Goal: Communication & Community: Answer question/provide support

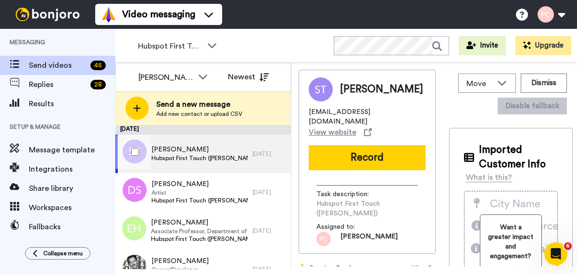
click at [268, 153] on div "[DATE]" at bounding box center [269, 154] width 34 height 8
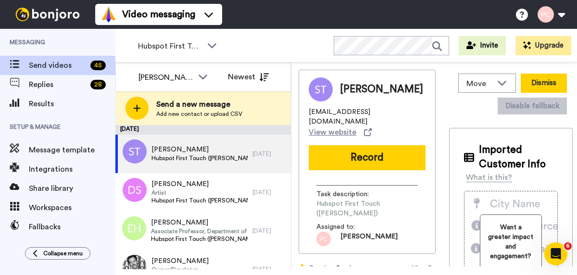
click at [531, 84] on button "Dismiss" at bounding box center [544, 83] width 46 height 19
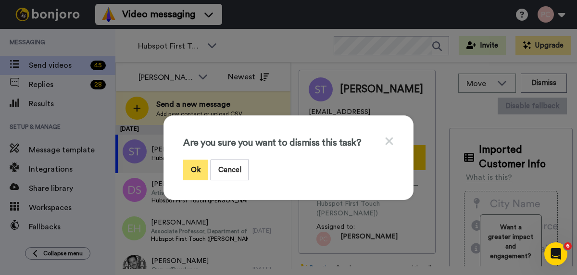
click at [196, 169] on button "Ok" at bounding box center [195, 170] width 25 height 21
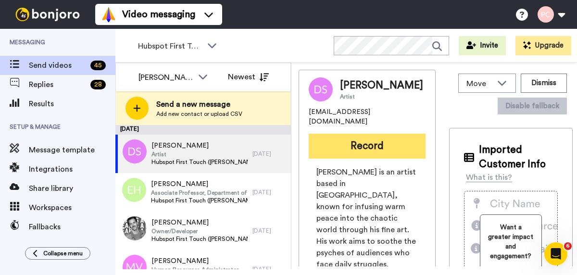
click at [365, 148] on button "Record" at bounding box center [367, 146] width 117 height 25
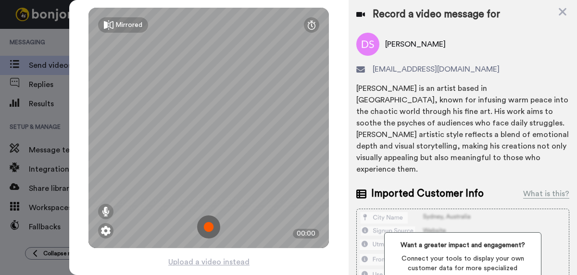
click at [210, 225] on img at bounding box center [208, 226] width 23 height 23
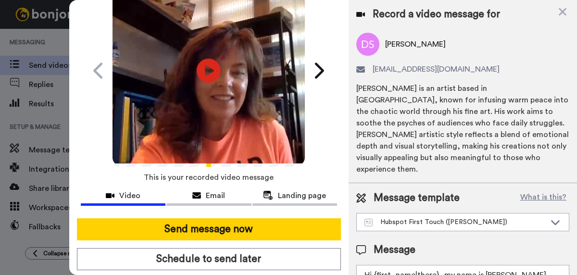
scroll to position [59, 0]
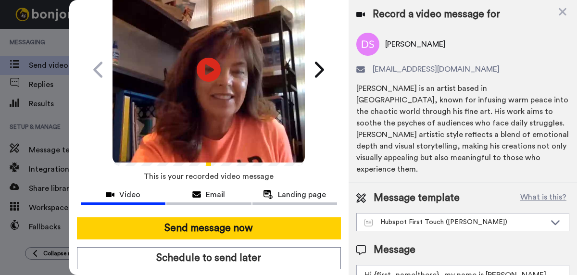
click at [210, 225] on button "Send message now" at bounding box center [209, 228] width 264 height 22
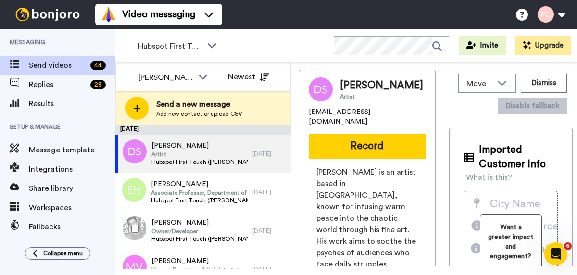
scroll to position [0, 0]
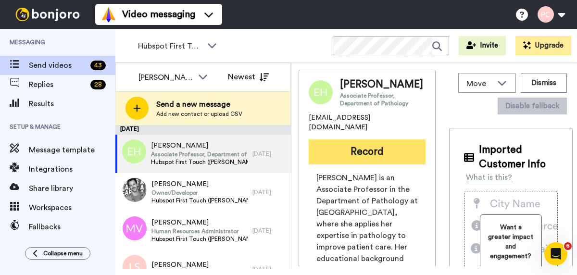
click at [373, 139] on button "Record" at bounding box center [367, 151] width 117 height 25
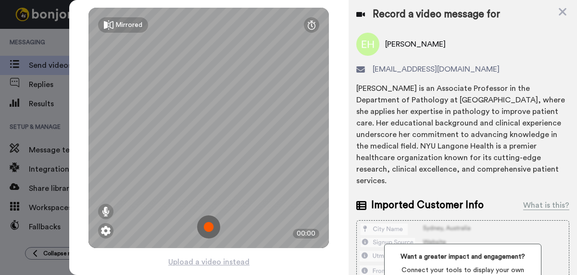
click at [210, 226] on img at bounding box center [208, 226] width 23 height 23
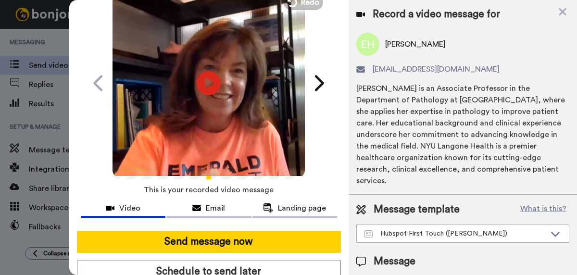
scroll to position [49, 0]
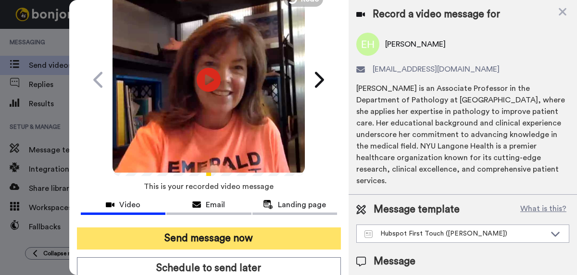
click at [207, 239] on button "Send message now" at bounding box center [209, 238] width 264 height 22
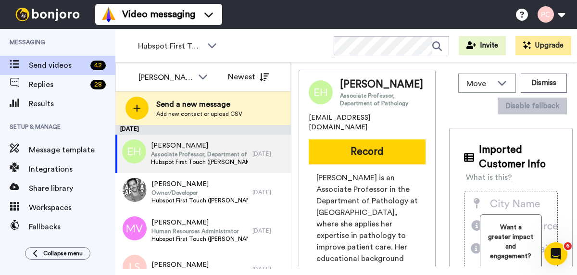
scroll to position [0, 0]
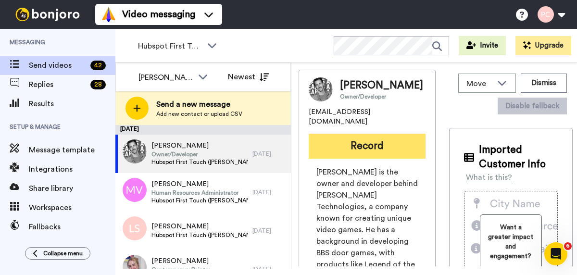
click at [373, 144] on button "Record" at bounding box center [367, 146] width 117 height 25
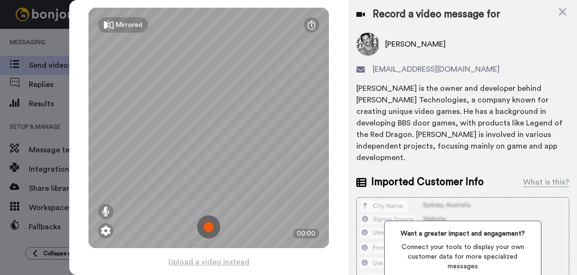
click at [207, 231] on img at bounding box center [208, 226] width 23 height 23
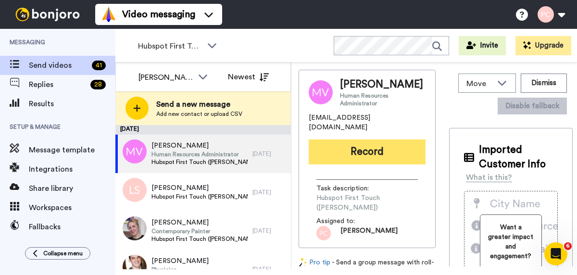
click at [344, 157] on button "Record" at bounding box center [367, 151] width 117 height 25
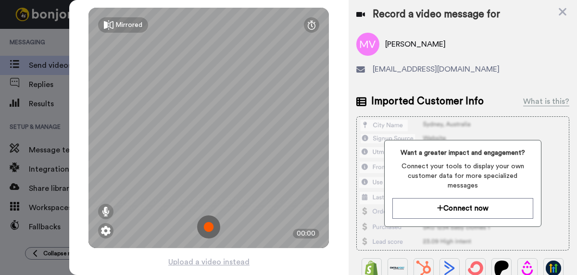
click at [210, 228] on img at bounding box center [208, 226] width 23 height 23
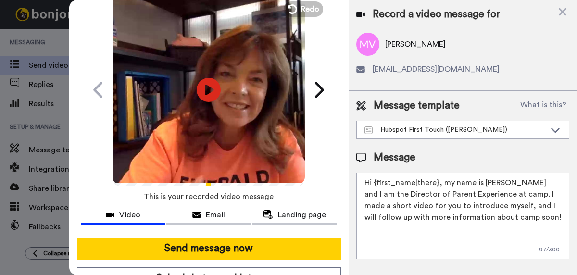
scroll to position [58, 0]
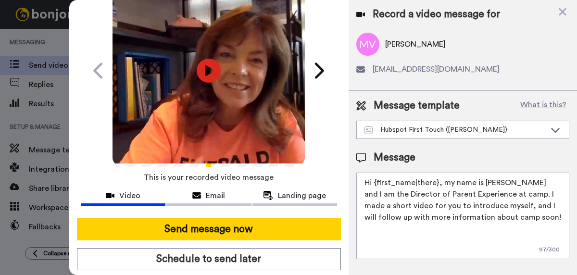
click at [210, 228] on button "Send message now" at bounding box center [209, 229] width 264 height 22
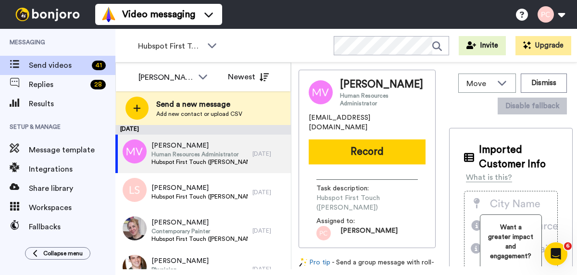
scroll to position [0, 0]
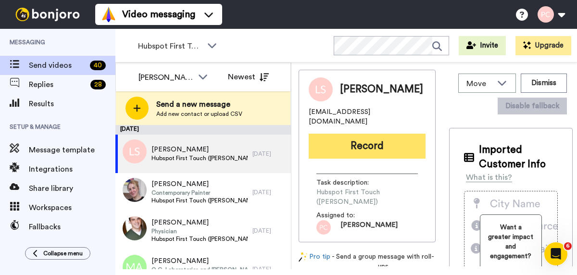
click at [351, 142] on button "Record" at bounding box center [367, 146] width 117 height 25
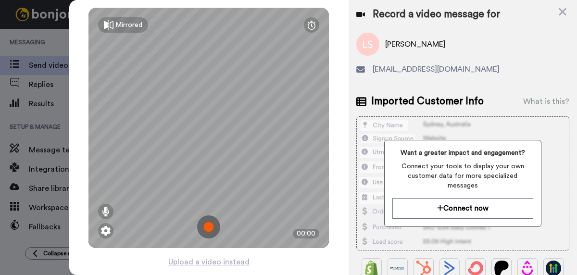
click at [207, 225] on img at bounding box center [208, 226] width 23 height 23
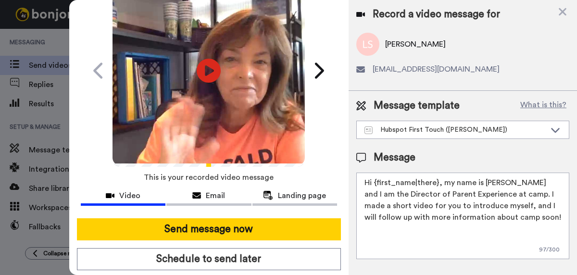
scroll to position [88, 0]
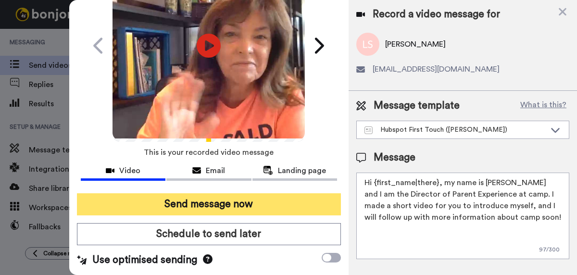
click at [218, 201] on button "Send message now" at bounding box center [209, 204] width 264 height 22
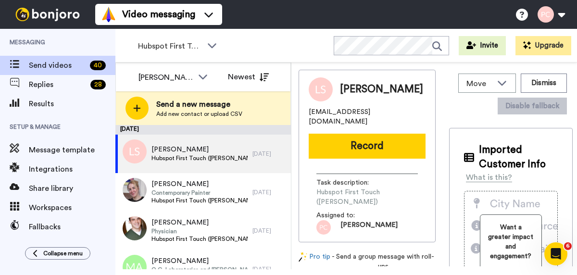
scroll to position [0, 0]
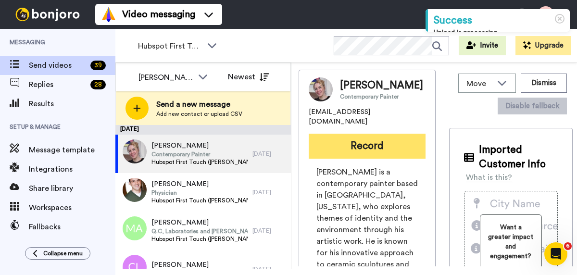
click at [361, 139] on button "Record" at bounding box center [367, 146] width 117 height 25
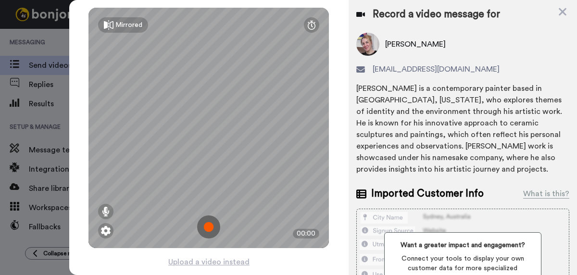
click at [210, 226] on img at bounding box center [208, 226] width 23 height 23
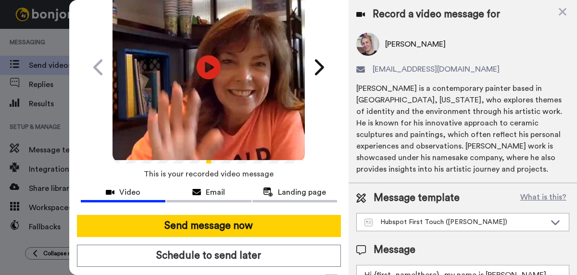
scroll to position [60, 0]
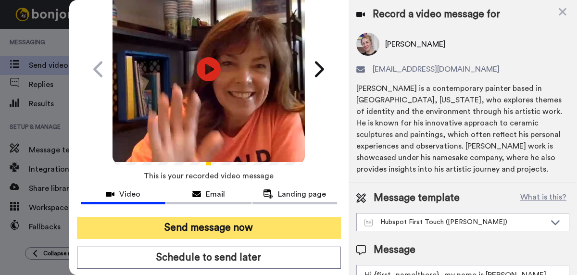
click at [209, 227] on button "Send message now" at bounding box center [209, 228] width 264 height 22
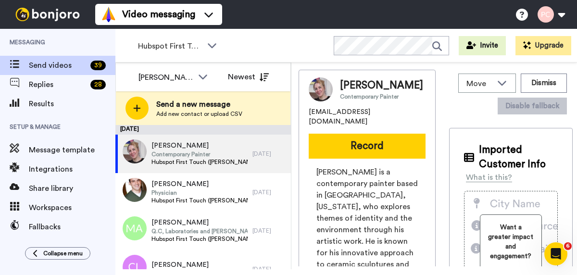
scroll to position [0, 0]
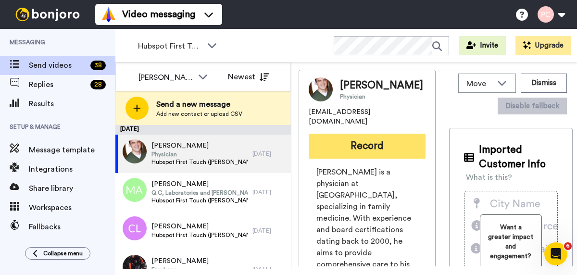
click at [364, 135] on button "Record" at bounding box center [367, 146] width 117 height 25
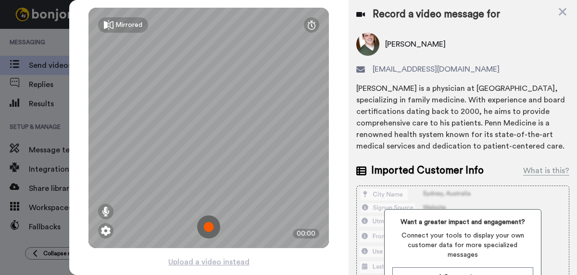
click at [210, 223] on img at bounding box center [208, 226] width 23 height 23
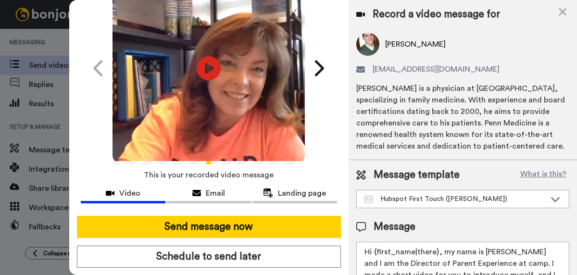
scroll to position [60, 0]
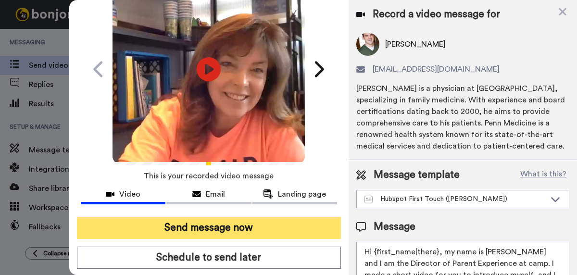
click at [210, 226] on button "Send message now" at bounding box center [209, 228] width 264 height 22
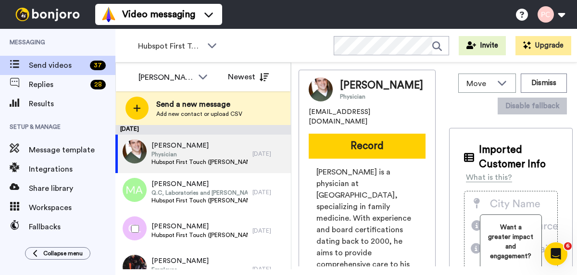
scroll to position [0, 0]
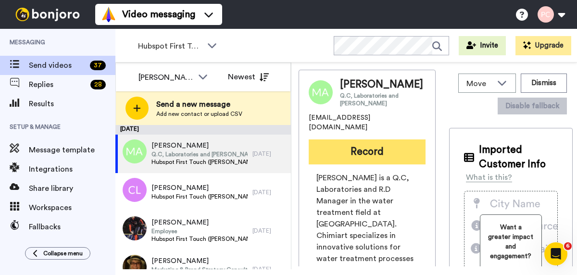
click at [359, 139] on button "Record" at bounding box center [367, 151] width 117 height 25
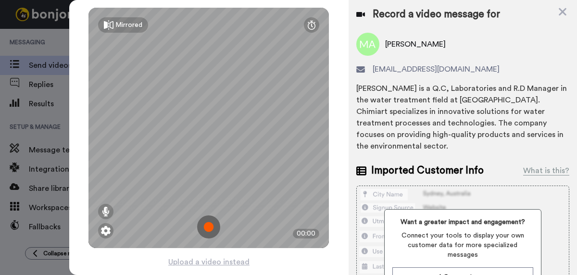
click at [207, 228] on img at bounding box center [208, 226] width 23 height 23
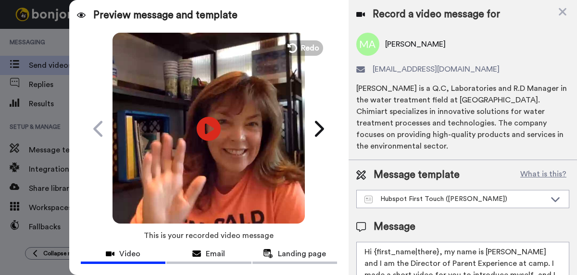
scroll to position [51, 0]
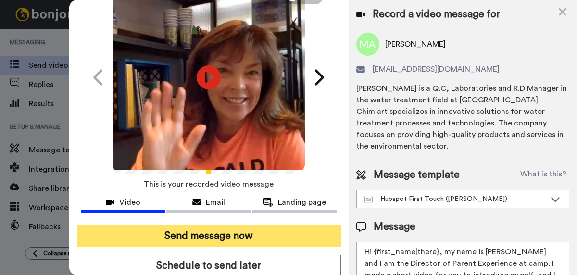
click at [212, 234] on button "Send message now" at bounding box center [209, 236] width 264 height 22
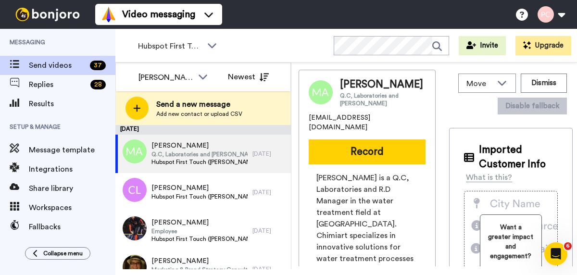
scroll to position [0, 0]
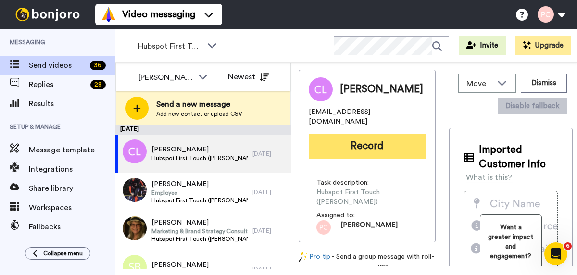
click at [355, 139] on button "Record" at bounding box center [367, 146] width 117 height 25
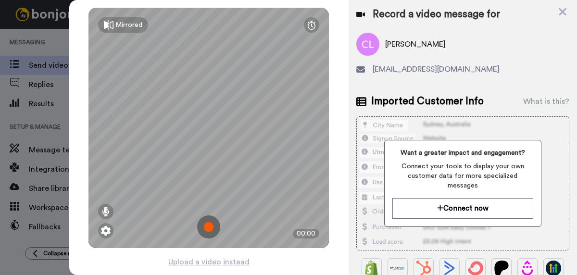
click at [207, 226] on img at bounding box center [208, 226] width 23 height 23
click at [207, 227] on img at bounding box center [208, 226] width 23 height 23
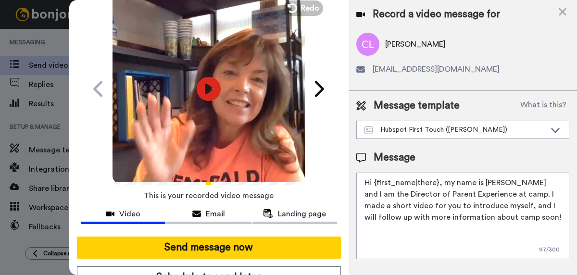
scroll to position [51, 0]
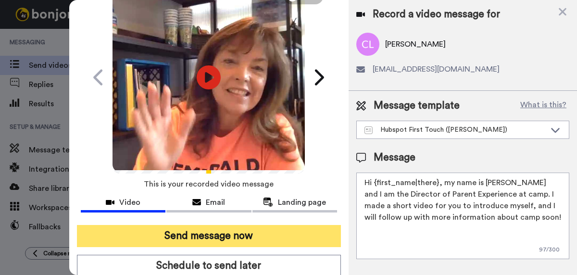
click at [208, 235] on button "Send message now" at bounding box center [209, 236] width 264 height 22
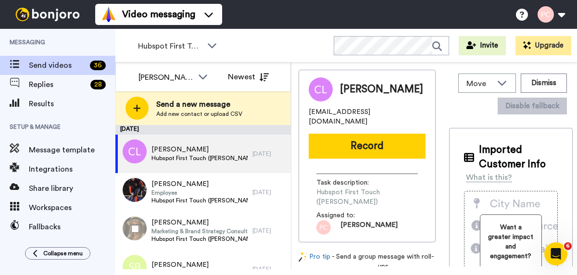
scroll to position [0, 0]
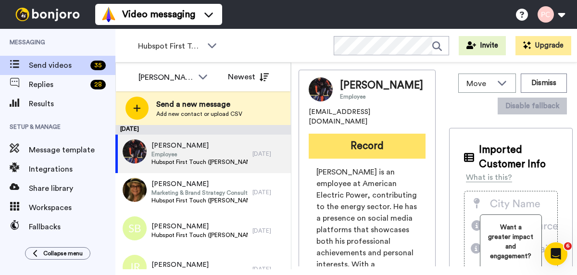
click at [369, 138] on button "Record" at bounding box center [367, 146] width 117 height 25
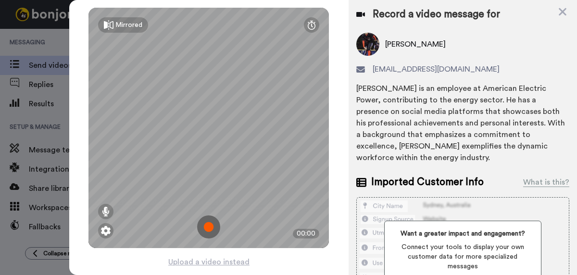
click at [211, 224] on img at bounding box center [208, 226] width 23 height 23
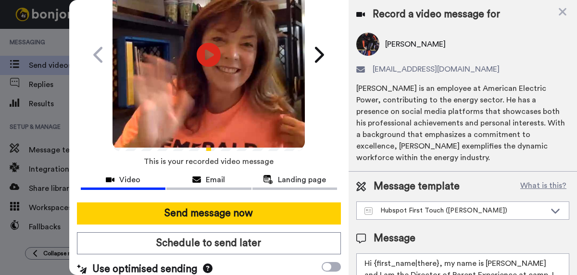
scroll to position [74, 0]
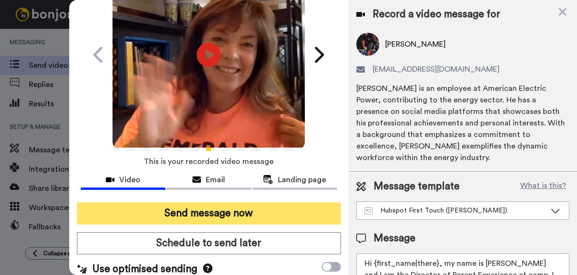
click at [212, 216] on button "Send message now" at bounding box center [209, 213] width 264 height 22
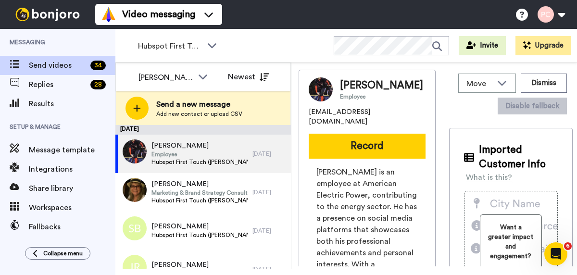
scroll to position [0, 0]
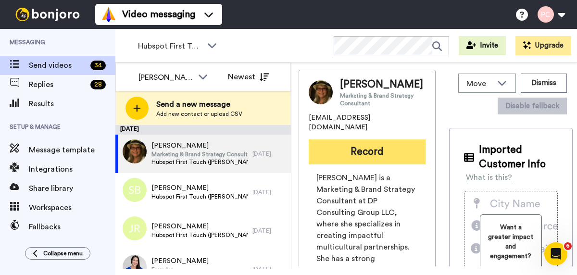
click at [344, 155] on button "Record" at bounding box center [367, 151] width 117 height 25
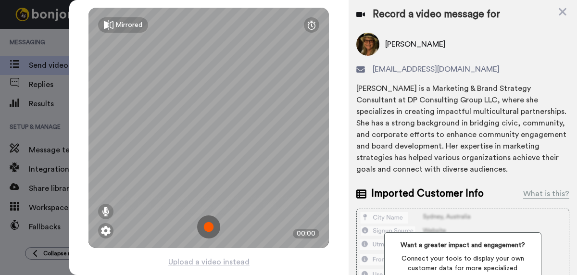
click at [209, 228] on img at bounding box center [208, 226] width 23 height 23
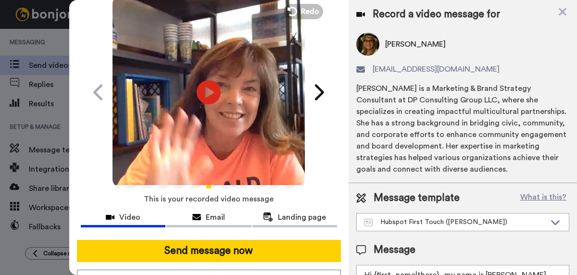
scroll to position [36, 0]
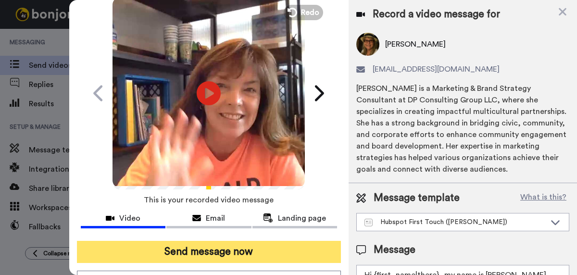
click at [209, 249] on button "Send message now" at bounding box center [209, 252] width 264 height 22
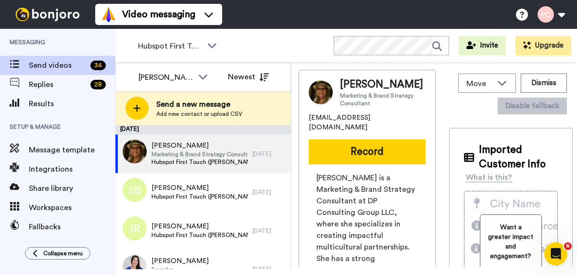
scroll to position [0, 0]
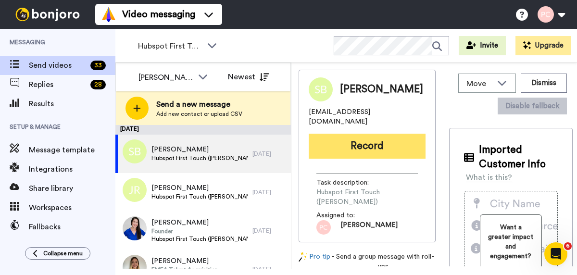
click at [369, 143] on button "Record" at bounding box center [367, 146] width 117 height 25
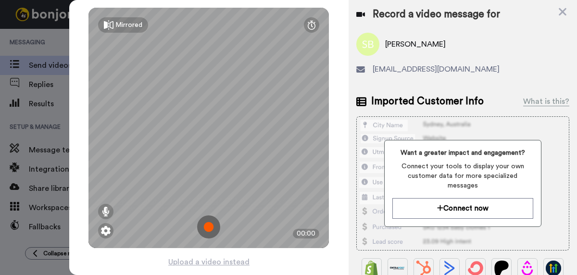
click at [208, 225] on img at bounding box center [208, 226] width 23 height 23
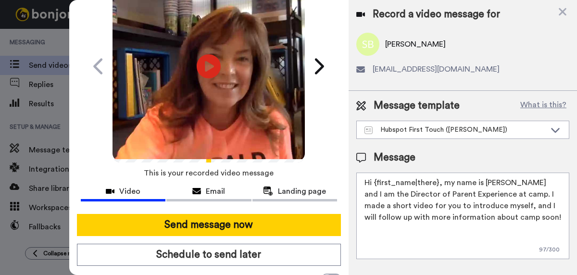
scroll to position [67, 0]
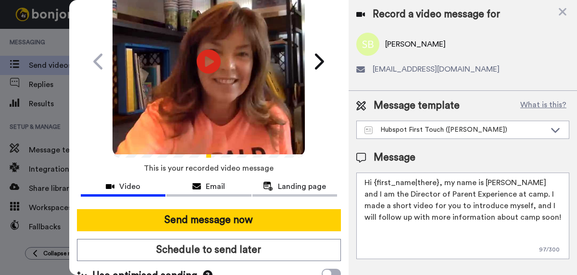
click at [209, 223] on button "Send message now" at bounding box center [209, 220] width 264 height 22
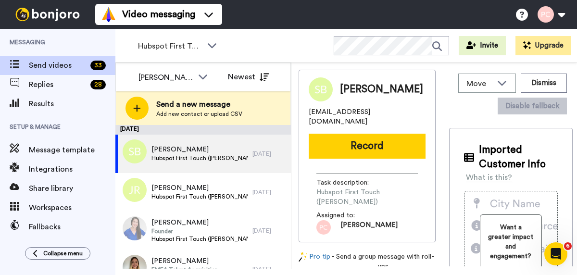
scroll to position [0, 0]
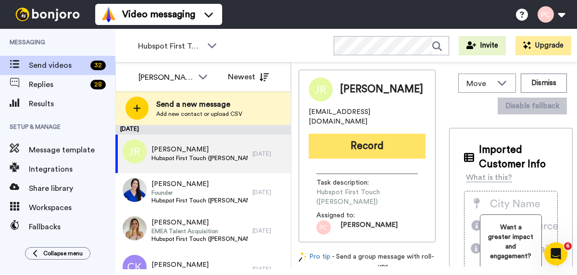
click at [350, 137] on button "Record" at bounding box center [367, 146] width 117 height 25
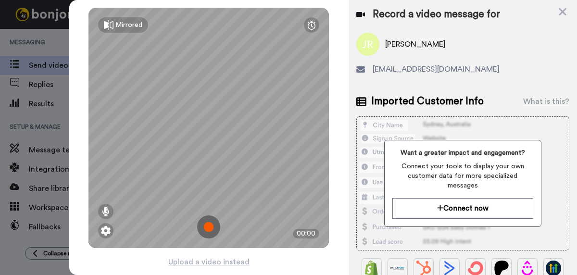
click at [211, 231] on img at bounding box center [208, 226] width 23 height 23
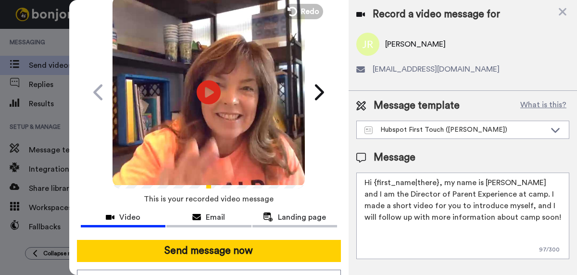
scroll to position [36, 0]
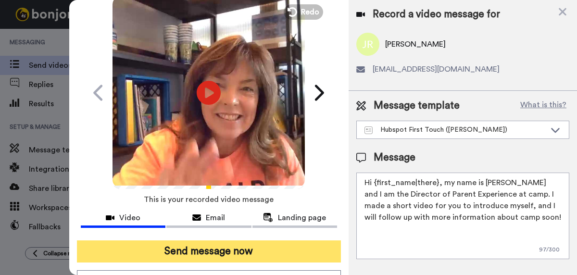
click at [211, 252] on button "Send message now" at bounding box center [209, 251] width 264 height 22
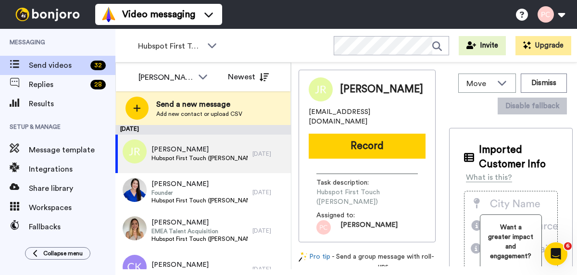
scroll to position [0, 0]
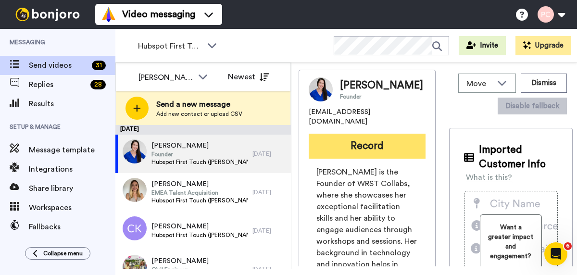
click at [360, 149] on button "Record" at bounding box center [367, 146] width 117 height 25
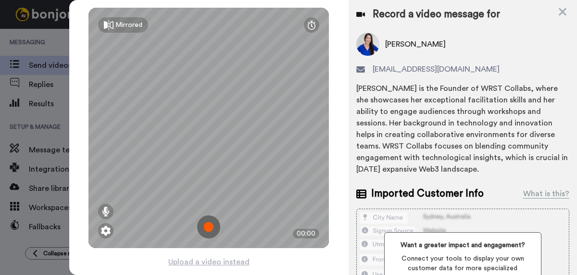
click at [205, 230] on img at bounding box center [208, 226] width 23 height 23
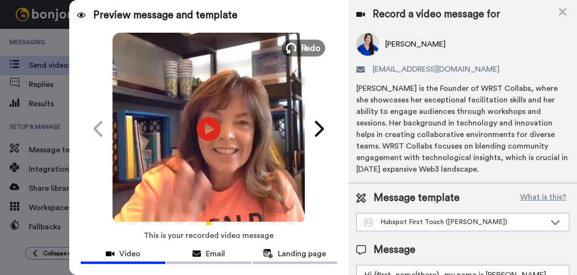
click at [306, 44] on span "Redo" at bounding box center [311, 47] width 20 height 12
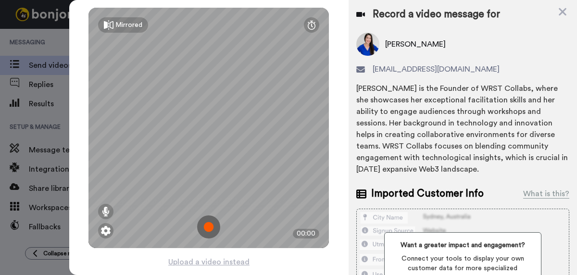
click at [207, 227] on img at bounding box center [208, 226] width 23 height 23
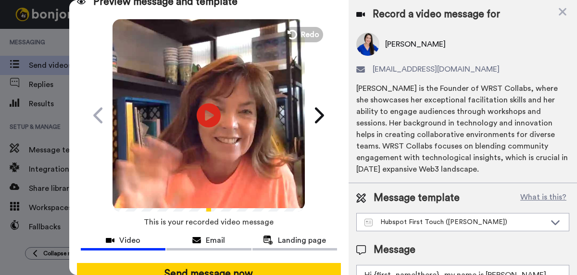
scroll to position [54, 0]
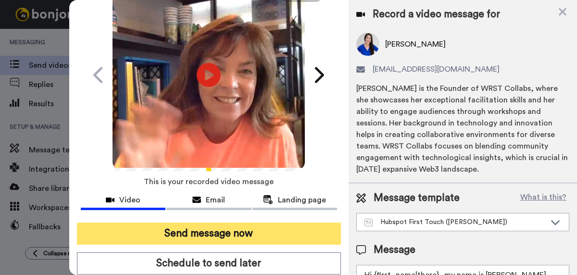
click at [208, 232] on button "Send message now" at bounding box center [209, 234] width 264 height 22
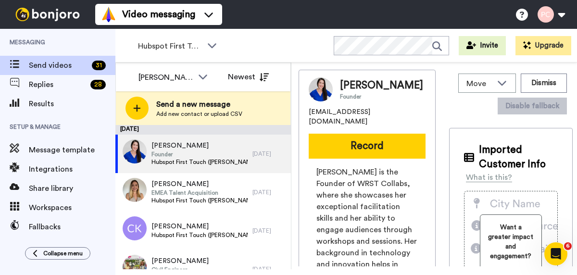
scroll to position [0, 0]
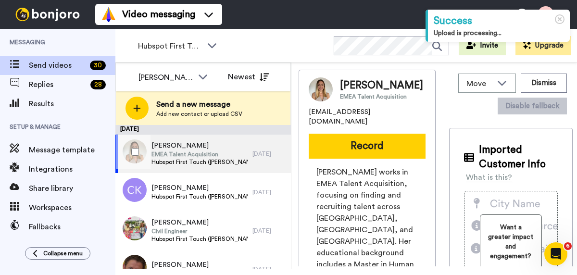
click at [192, 157] on span "EMEA Talent Acquisition" at bounding box center [199, 154] width 97 height 8
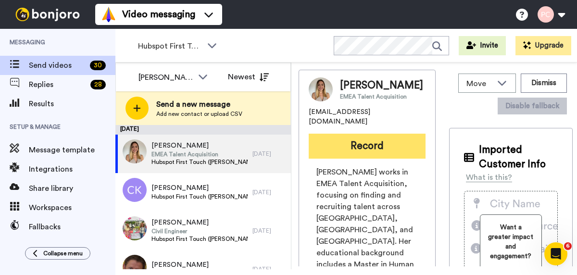
click at [361, 154] on button "Record" at bounding box center [367, 146] width 117 height 25
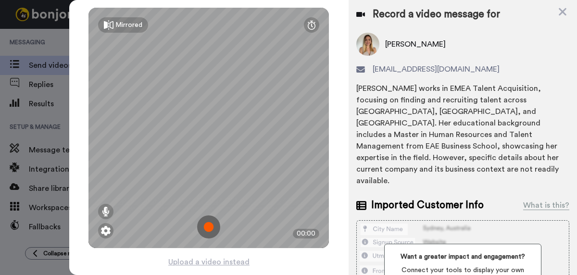
click at [206, 228] on img at bounding box center [208, 226] width 23 height 23
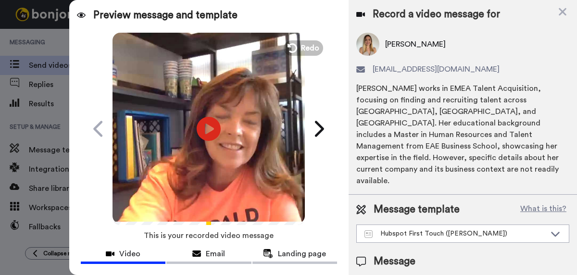
scroll to position [49, 0]
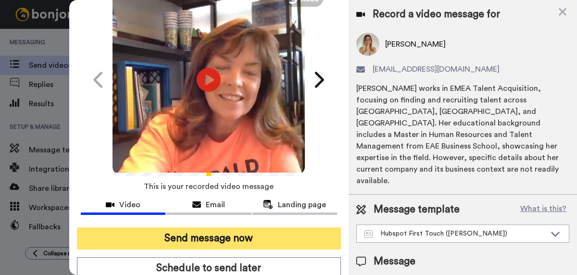
click at [207, 236] on button "Send message now" at bounding box center [209, 238] width 264 height 22
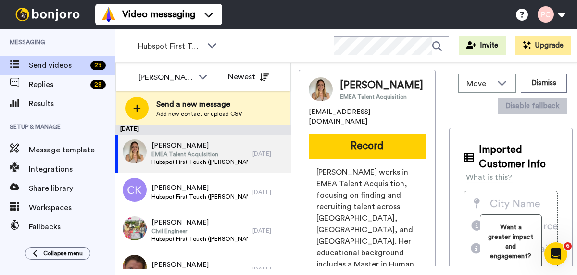
scroll to position [0, 0]
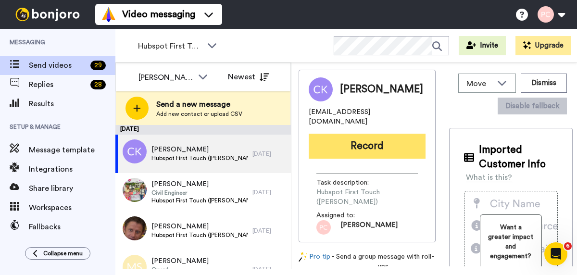
click at [364, 143] on button "Record" at bounding box center [367, 146] width 117 height 25
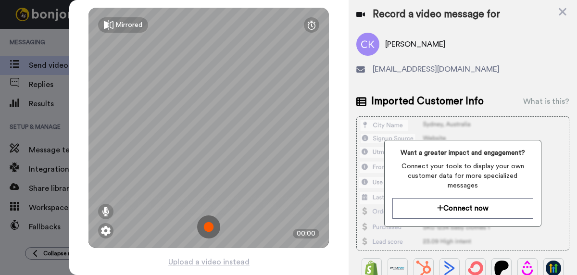
click at [207, 226] on img at bounding box center [208, 226] width 23 height 23
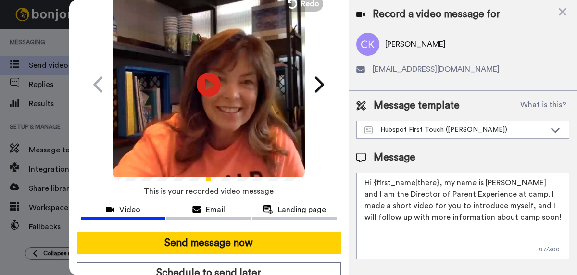
scroll to position [48, 0]
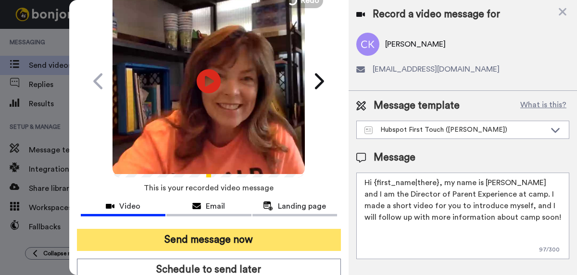
click at [210, 238] on button "Send message now" at bounding box center [209, 240] width 264 height 22
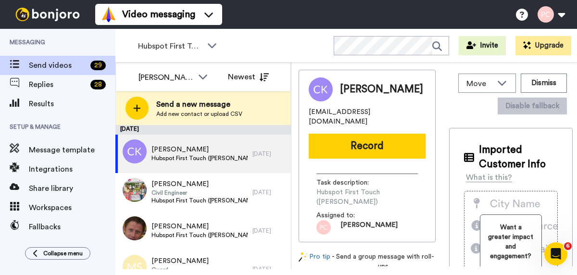
scroll to position [0, 0]
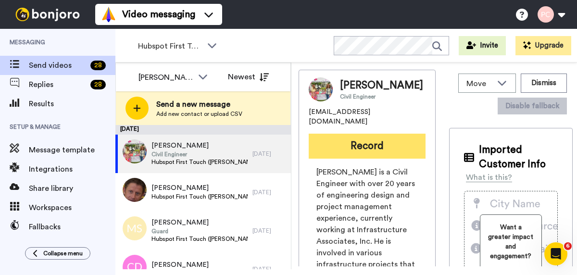
click at [360, 146] on button "Record" at bounding box center [367, 146] width 117 height 25
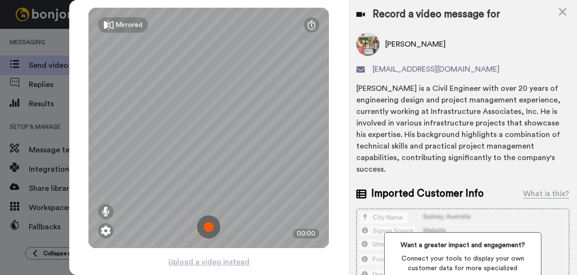
click at [210, 230] on img at bounding box center [208, 226] width 23 height 23
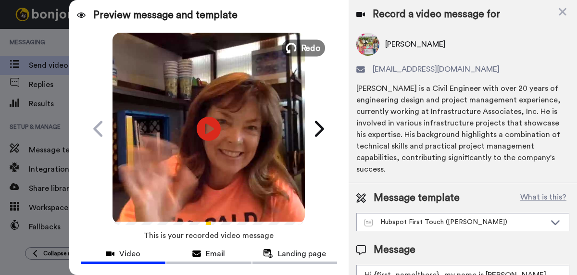
click at [306, 47] on span "Redo" at bounding box center [311, 47] width 20 height 12
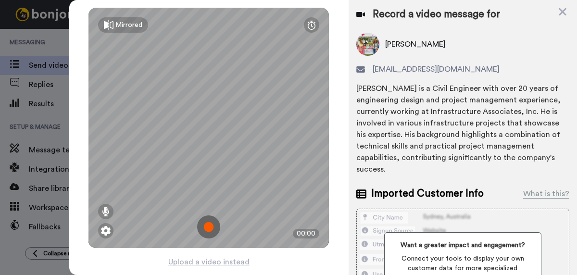
click at [207, 226] on img at bounding box center [208, 226] width 23 height 23
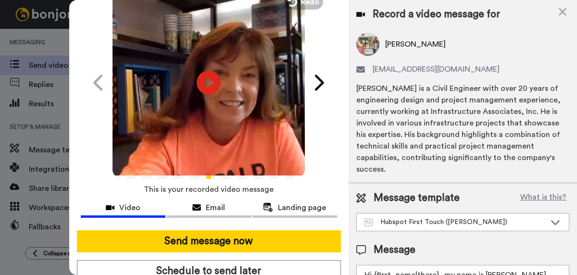
scroll to position [58, 0]
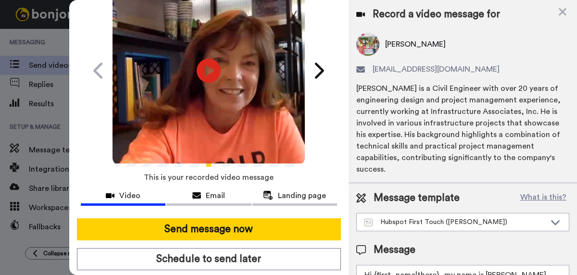
click at [207, 226] on button "Send message now" at bounding box center [209, 229] width 264 height 22
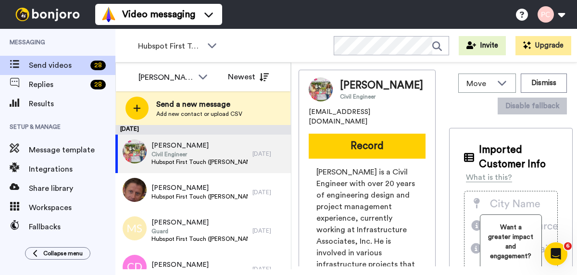
scroll to position [0, 0]
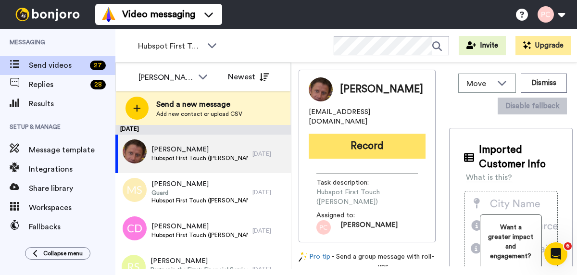
click at [355, 142] on button "Record" at bounding box center [367, 146] width 117 height 25
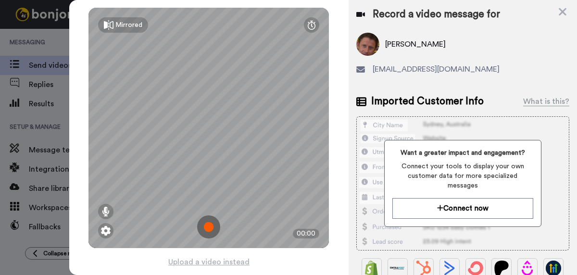
click at [211, 225] on img at bounding box center [208, 226] width 23 height 23
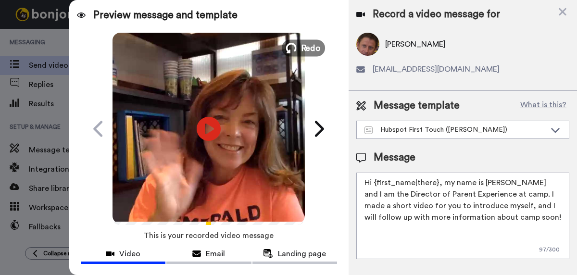
click at [310, 50] on span "Redo" at bounding box center [311, 47] width 20 height 12
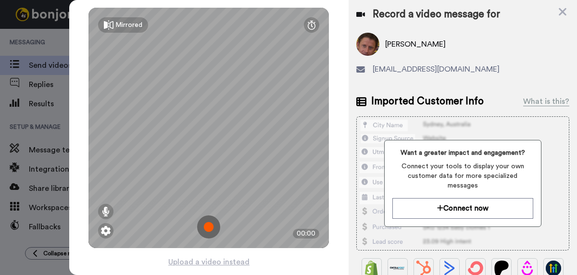
click at [208, 225] on img at bounding box center [208, 226] width 23 height 23
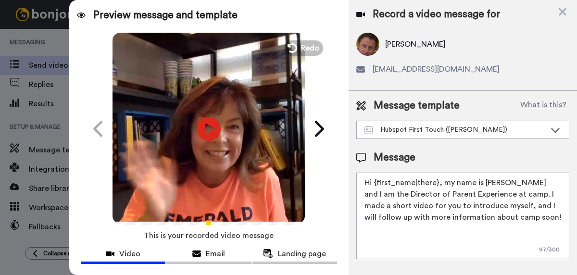
scroll to position [65, 0]
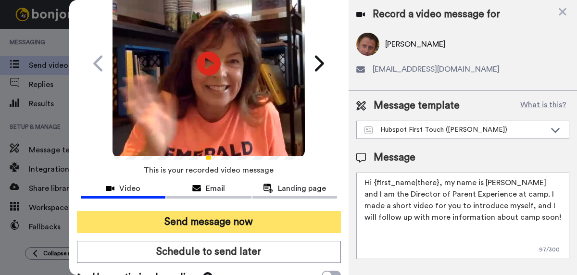
click at [218, 221] on button "Send message now" at bounding box center [209, 222] width 264 height 22
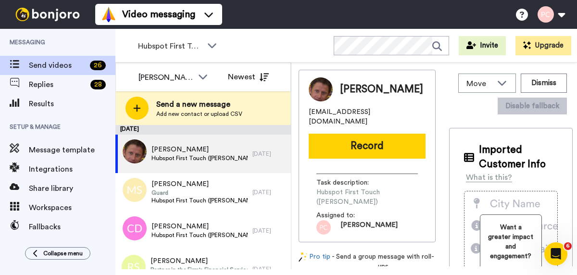
scroll to position [0, 0]
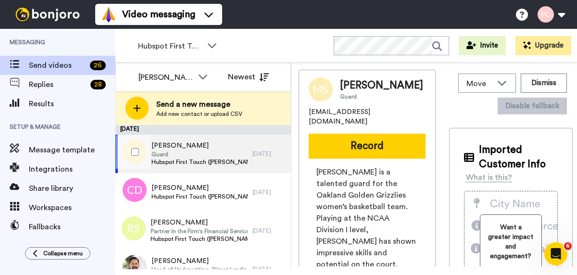
click at [182, 150] on span "Macy Smith" at bounding box center [199, 146] width 97 height 10
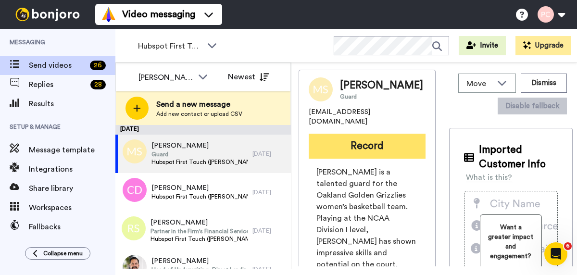
click at [341, 139] on button "Record" at bounding box center [367, 146] width 117 height 25
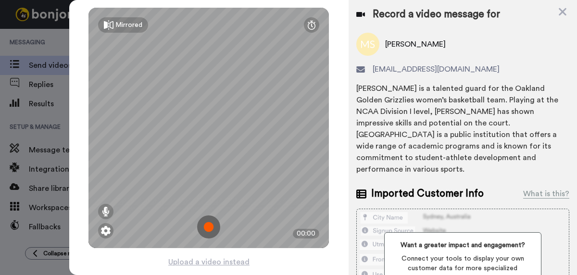
click at [211, 225] on img at bounding box center [208, 226] width 23 height 23
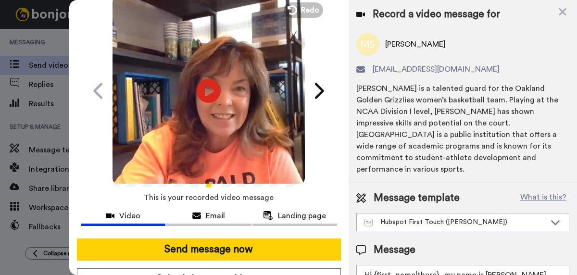
scroll to position [45, 0]
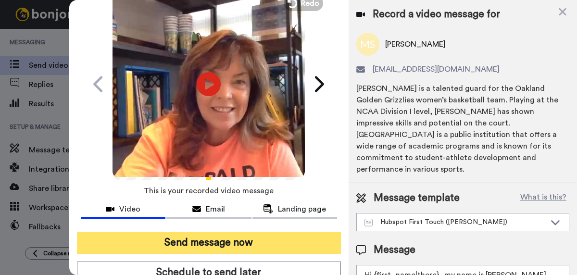
click at [211, 240] on button "Send message now" at bounding box center [209, 243] width 264 height 22
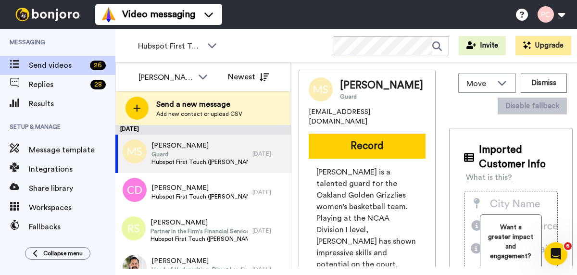
scroll to position [0, 0]
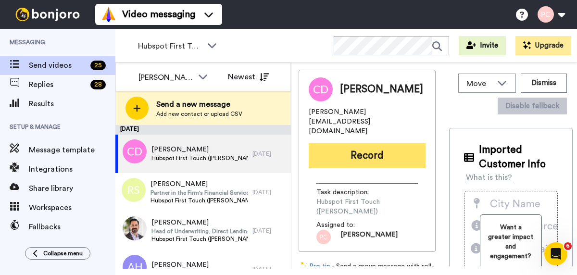
click at [363, 143] on button "Record" at bounding box center [367, 155] width 117 height 25
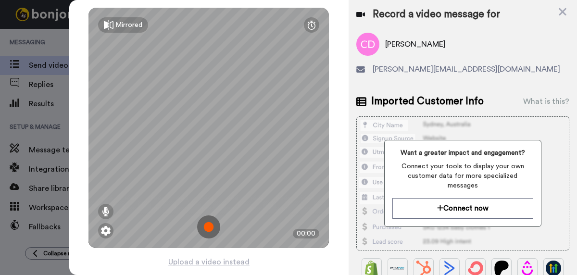
click at [208, 224] on img at bounding box center [208, 226] width 23 height 23
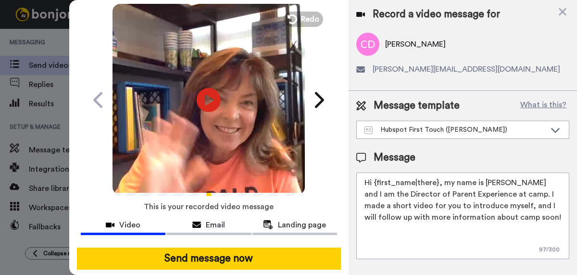
scroll to position [48, 0]
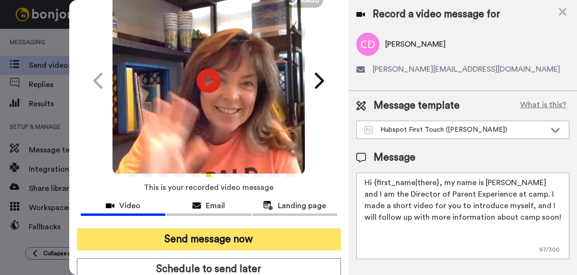
click at [208, 239] on button "Send message now" at bounding box center [209, 239] width 264 height 22
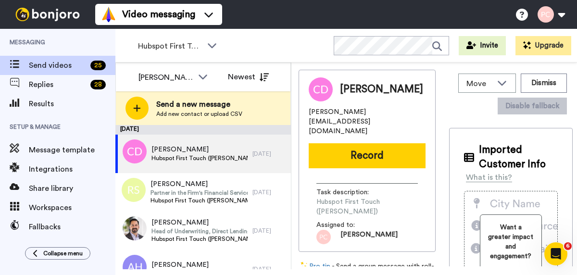
scroll to position [0, 0]
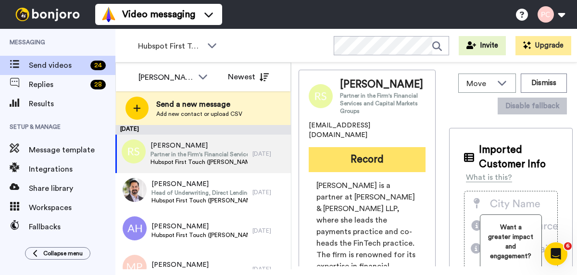
click at [383, 163] on button "Record" at bounding box center [367, 159] width 117 height 25
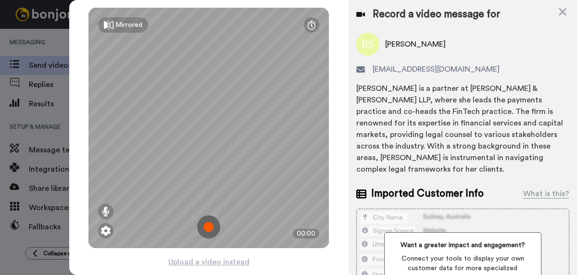
click at [209, 228] on img at bounding box center [208, 226] width 23 height 23
click at [210, 228] on img at bounding box center [208, 226] width 23 height 23
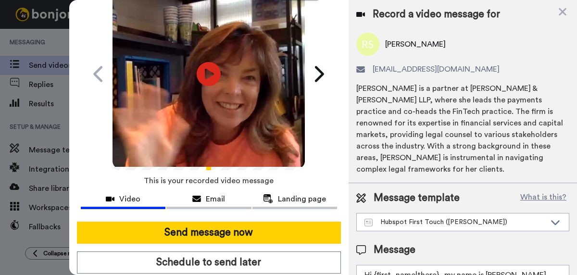
scroll to position [64, 0]
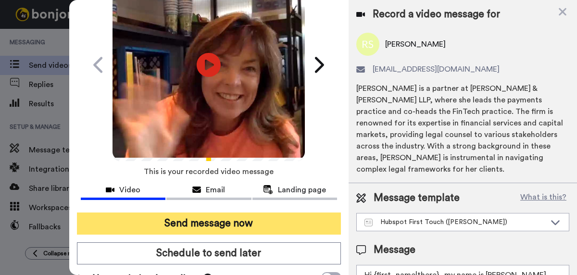
click at [212, 225] on button "Send message now" at bounding box center [209, 223] width 264 height 22
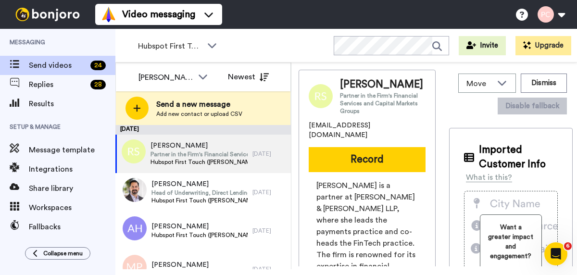
scroll to position [0, 0]
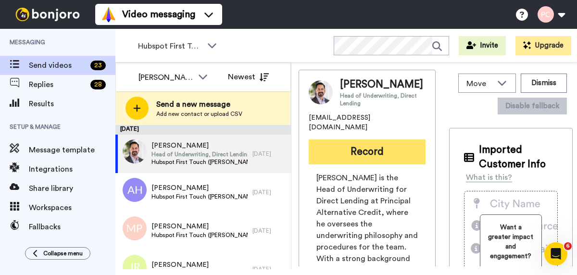
click at [348, 155] on button "Record" at bounding box center [367, 151] width 117 height 25
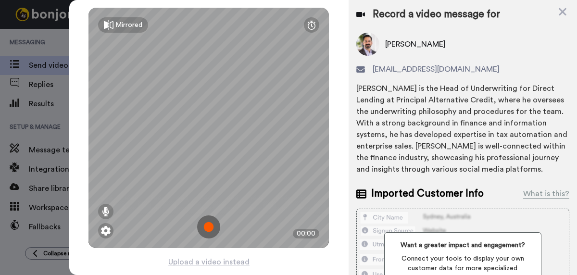
click at [209, 227] on img at bounding box center [208, 226] width 23 height 23
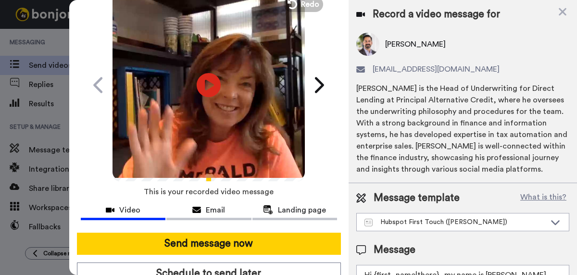
scroll to position [45, 0]
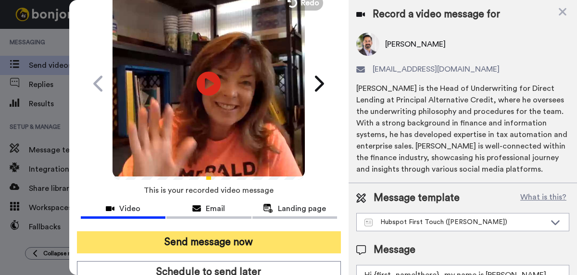
click at [209, 244] on button "Send message now" at bounding box center [209, 242] width 264 height 22
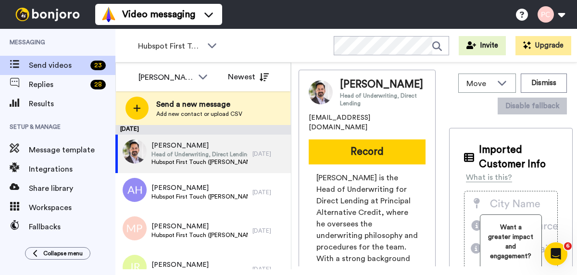
scroll to position [0, 0]
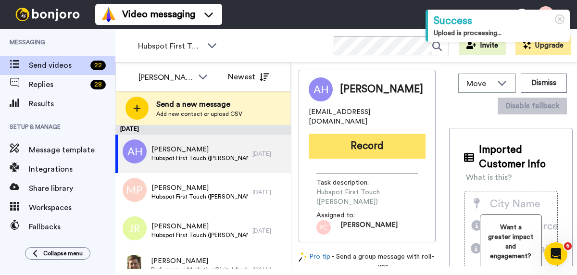
click at [338, 135] on button "Record" at bounding box center [367, 146] width 117 height 25
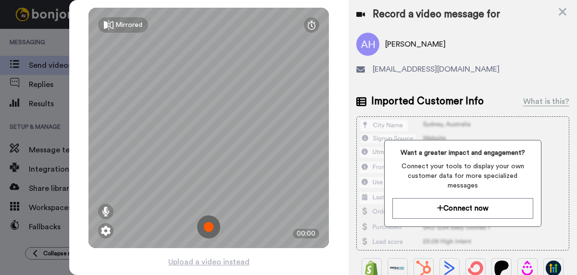
click at [211, 224] on img at bounding box center [208, 226] width 23 height 23
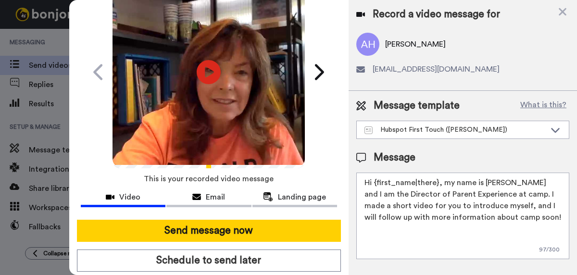
scroll to position [56, 0]
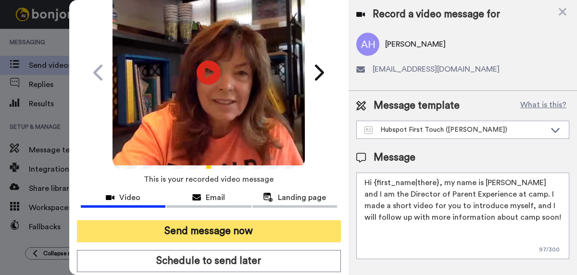
click at [211, 230] on button "Send message now" at bounding box center [209, 231] width 264 height 22
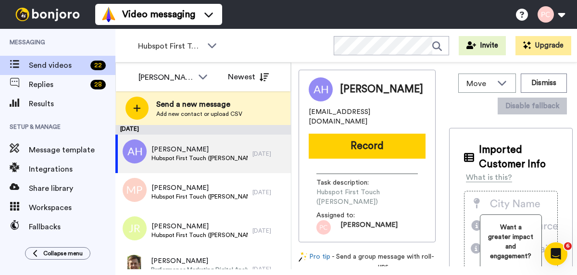
scroll to position [0, 0]
